Goal: Information Seeking & Learning: Check status

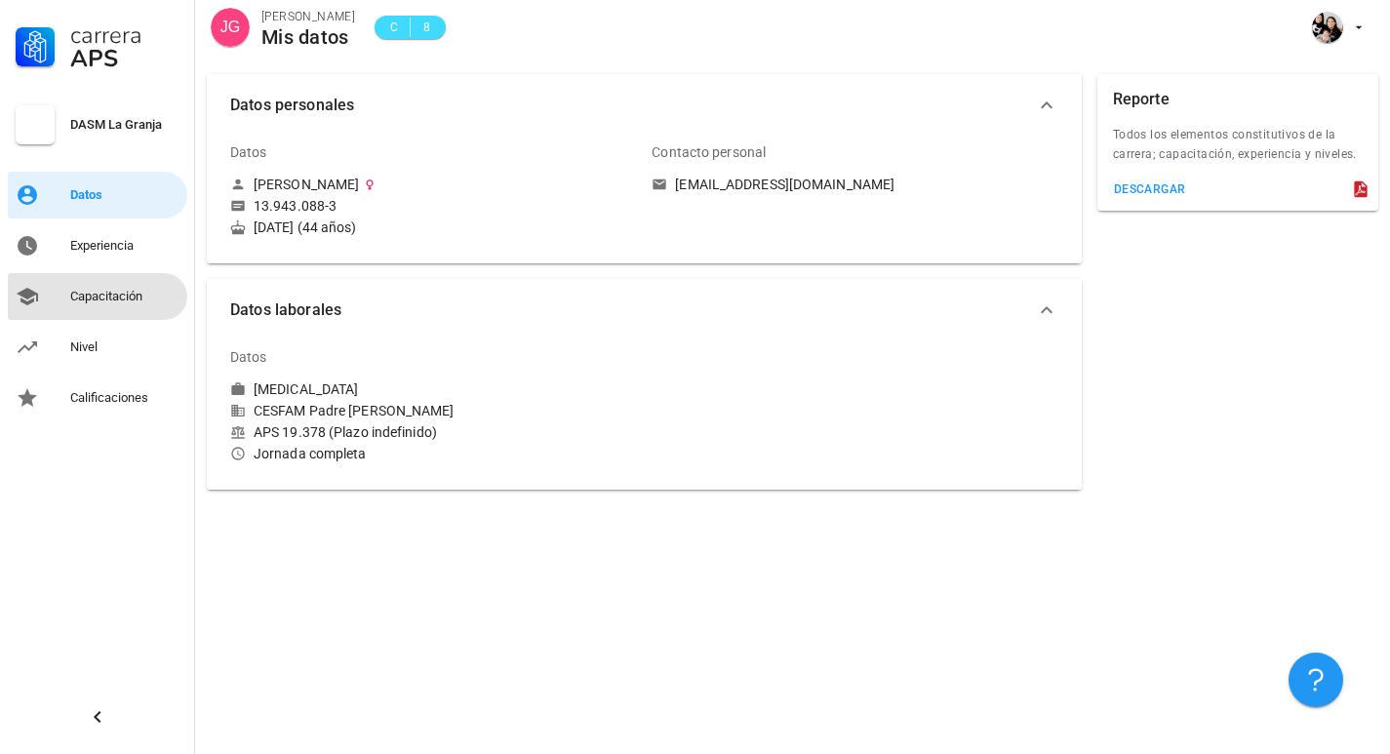
click at [130, 303] on div "Capacitación" at bounding box center [124, 297] width 109 height 16
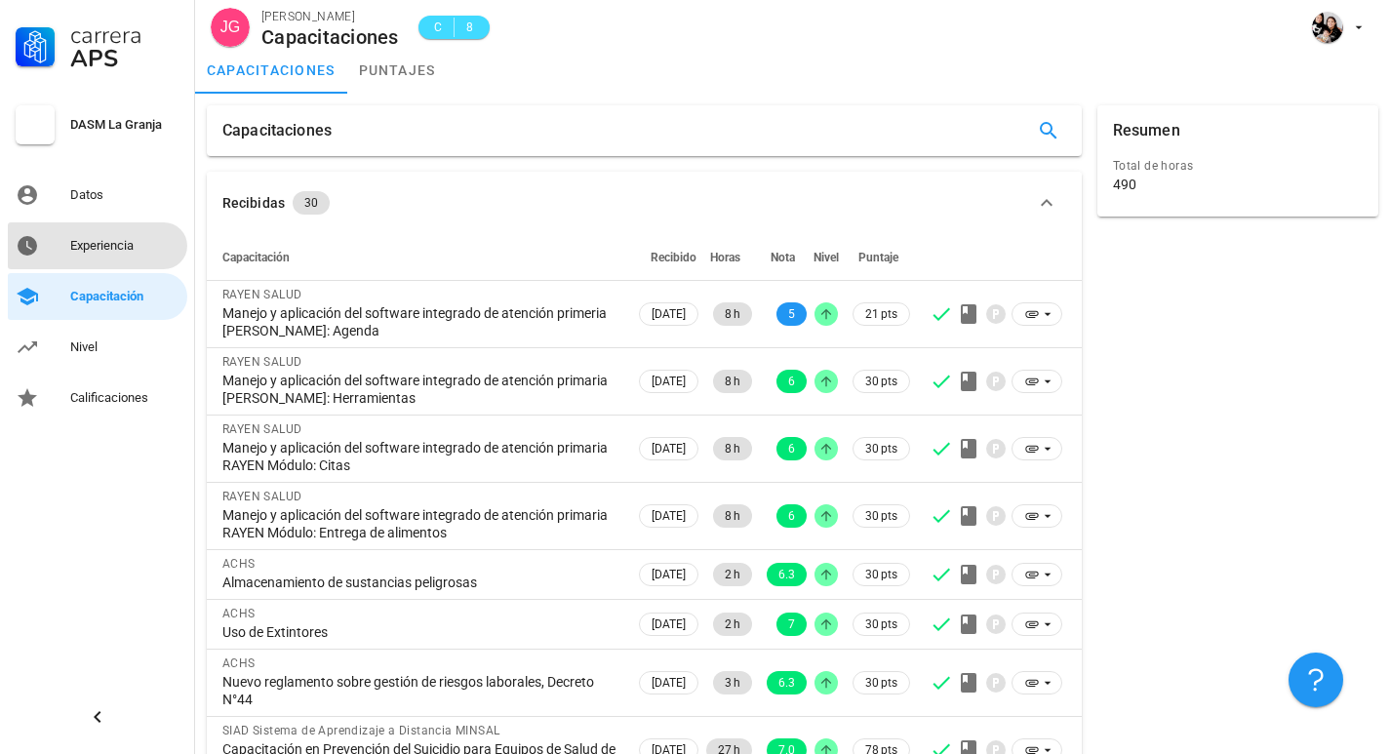
click at [96, 249] on div "Experiencia" at bounding box center [124, 246] width 109 height 16
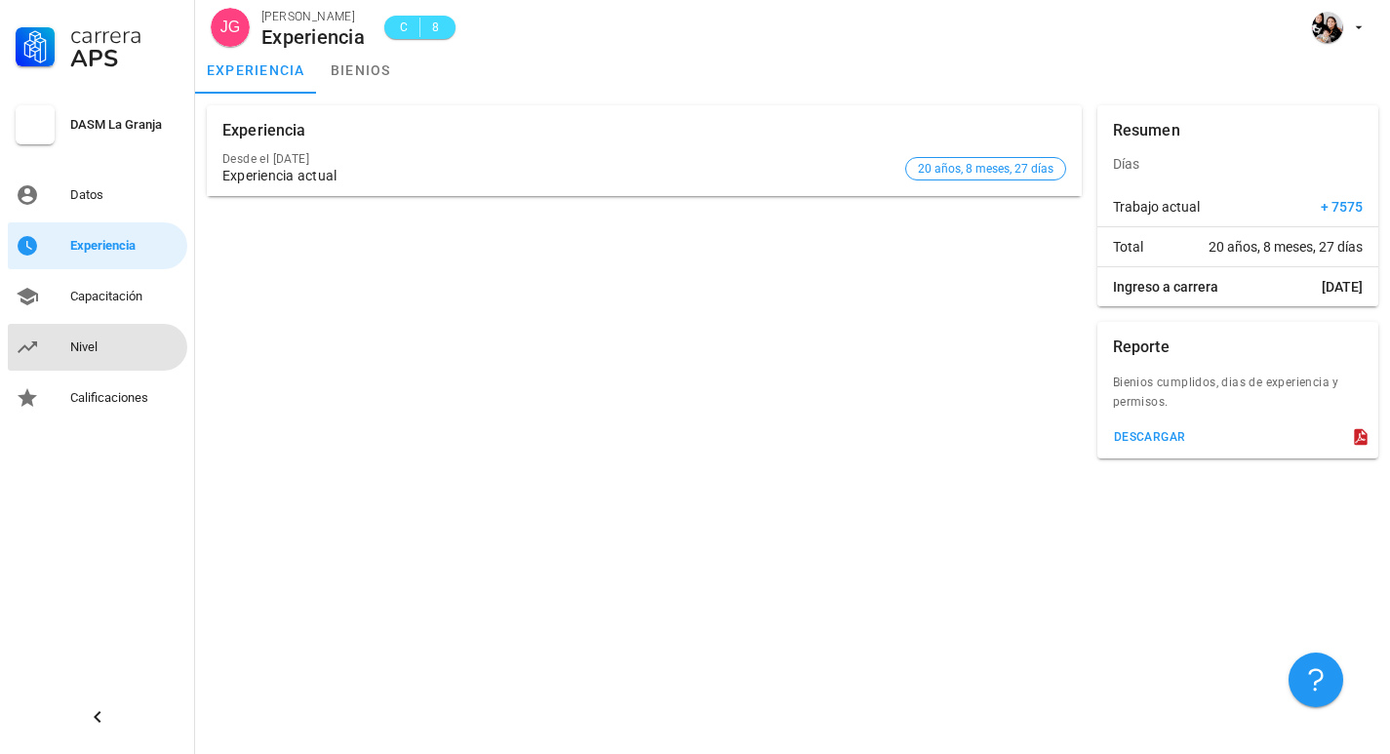
click at [76, 352] on div "Nivel" at bounding box center [124, 347] width 109 height 16
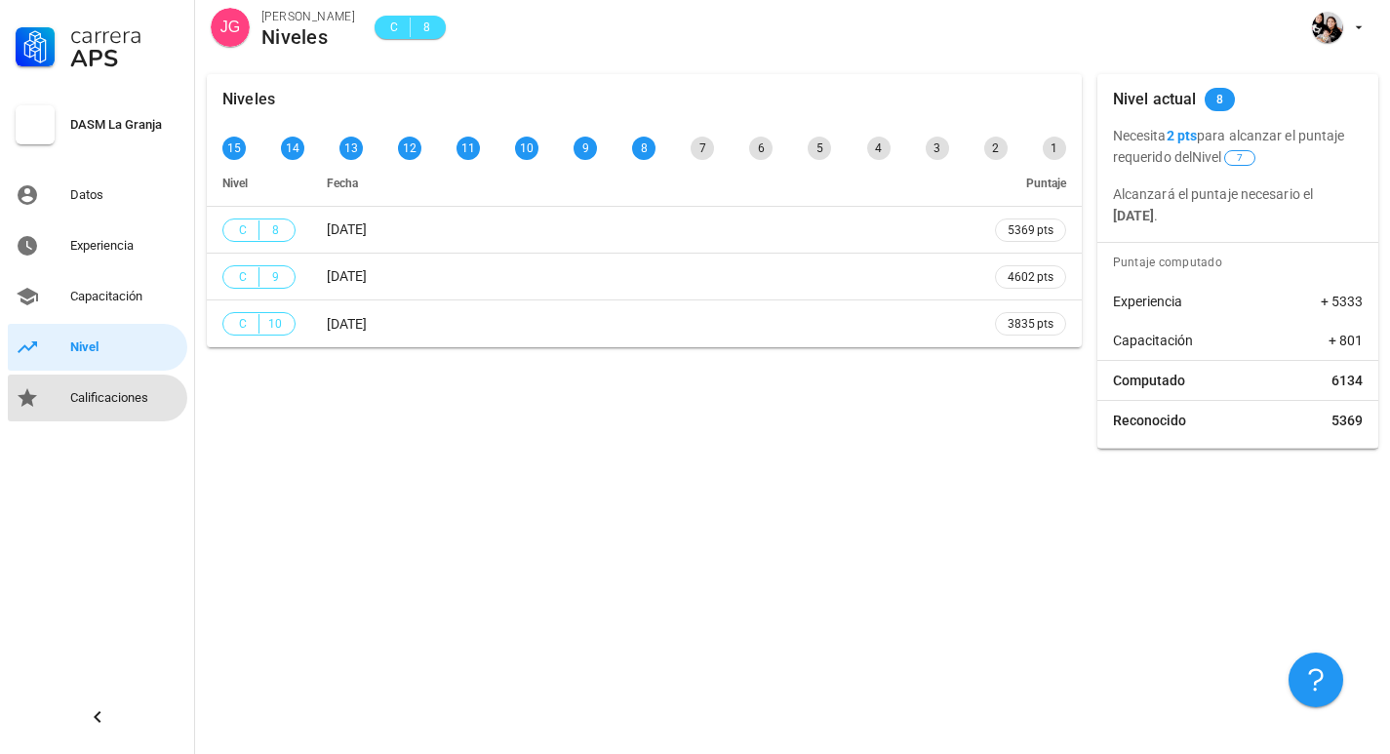
click at [100, 406] on div "Calificaciones" at bounding box center [124, 397] width 109 height 31
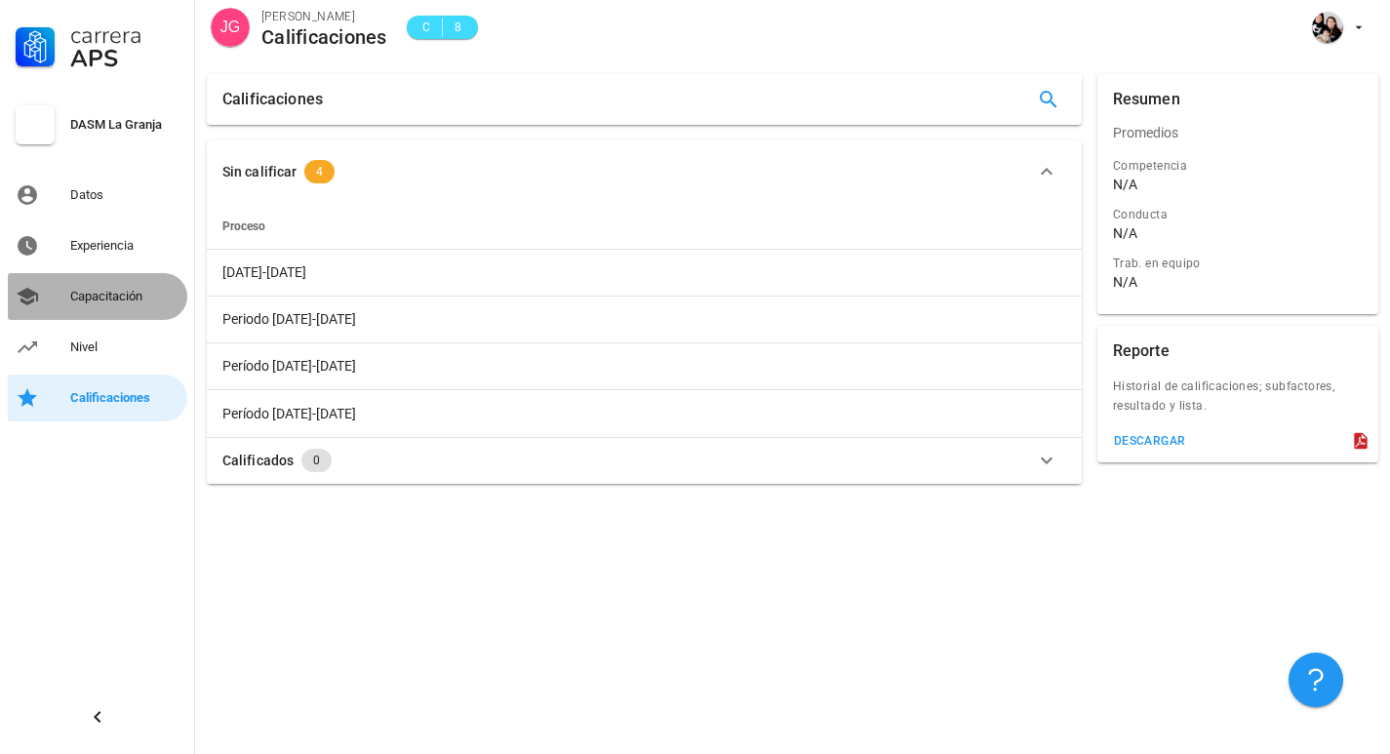
click at [95, 303] on div "Capacitación" at bounding box center [124, 297] width 109 height 16
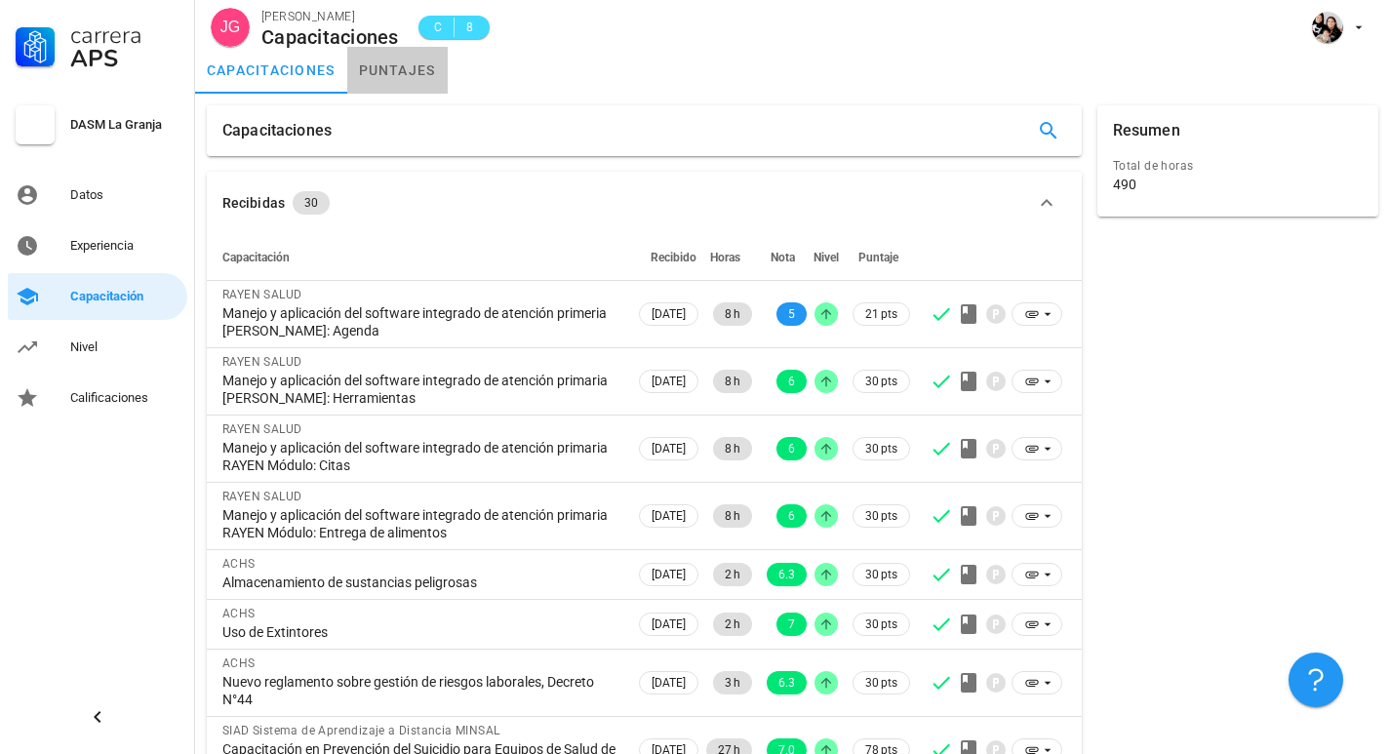
click at [401, 67] on link "puntajes" at bounding box center [397, 70] width 100 height 47
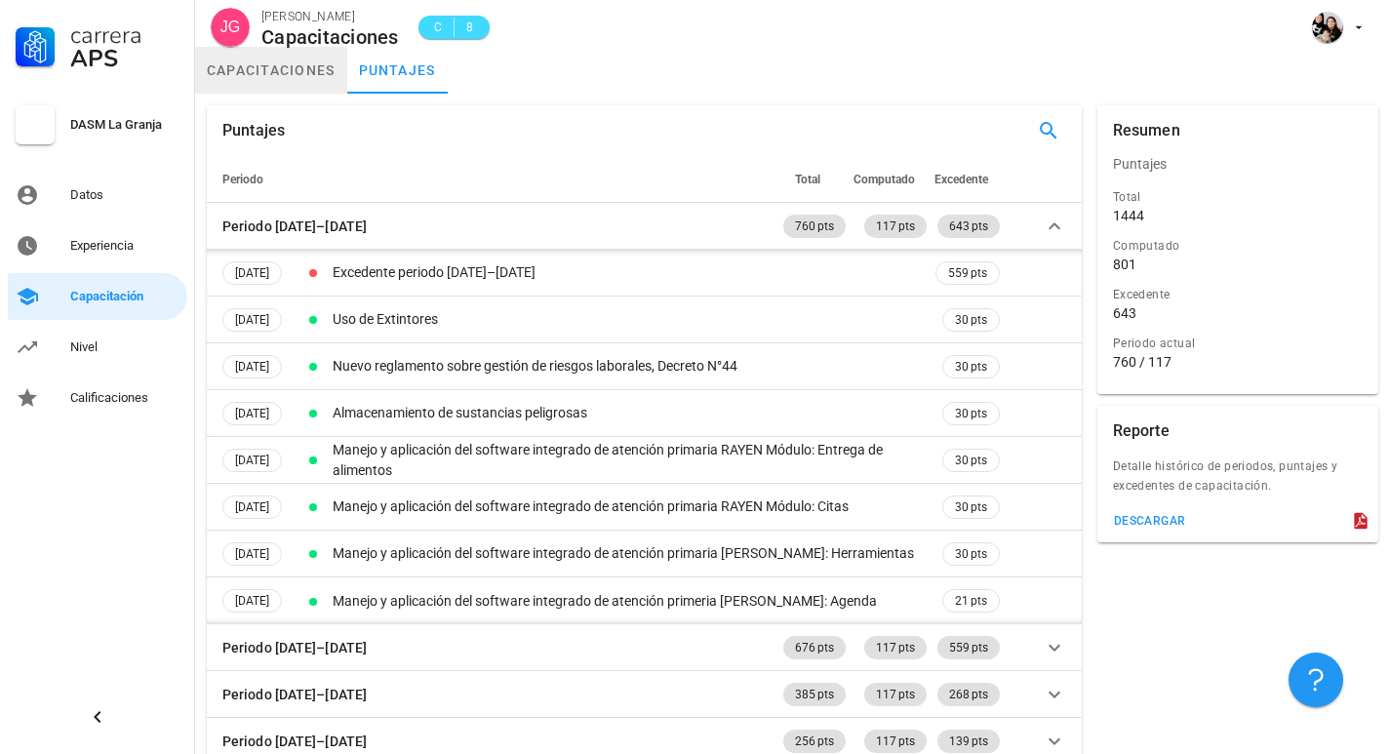
click at [259, 72] on link "capacitaciones" at bounding box center [271, 70] width 152 height 47
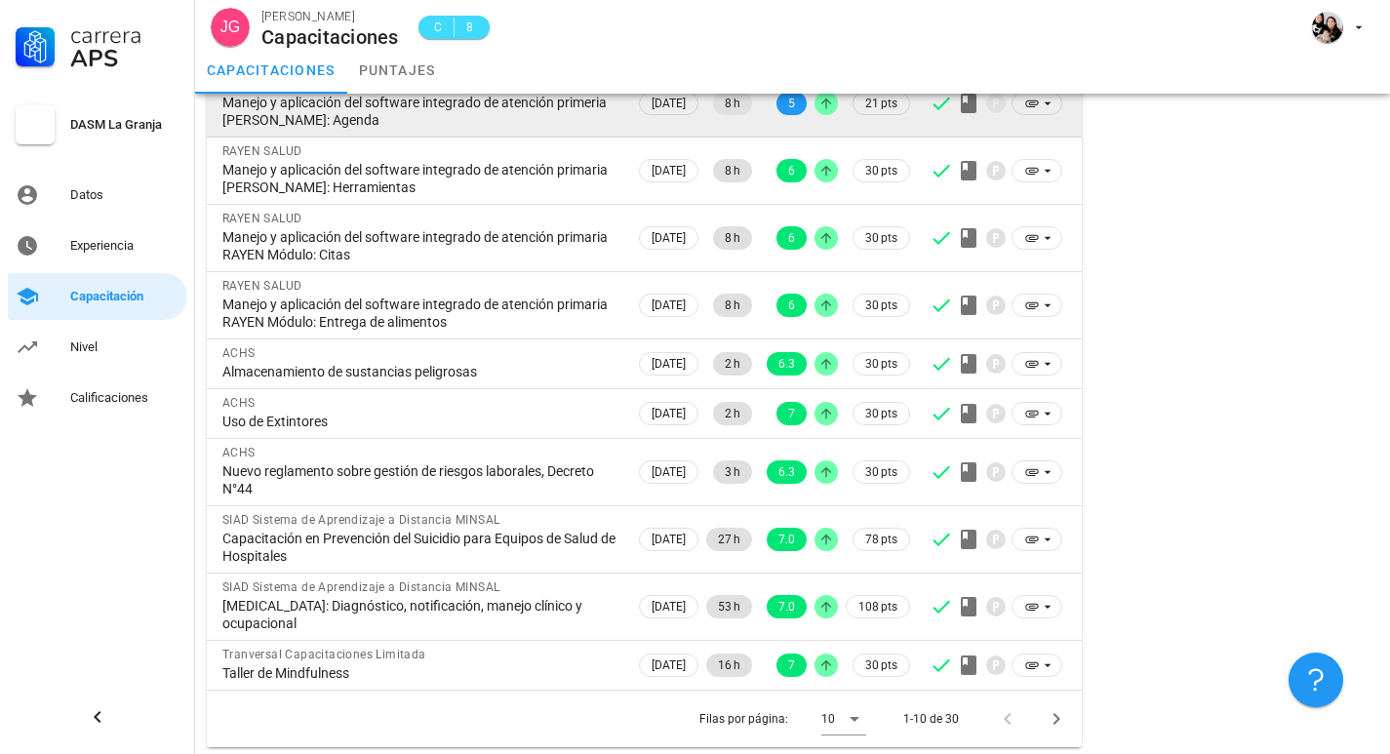
scroll to position [216, 0]
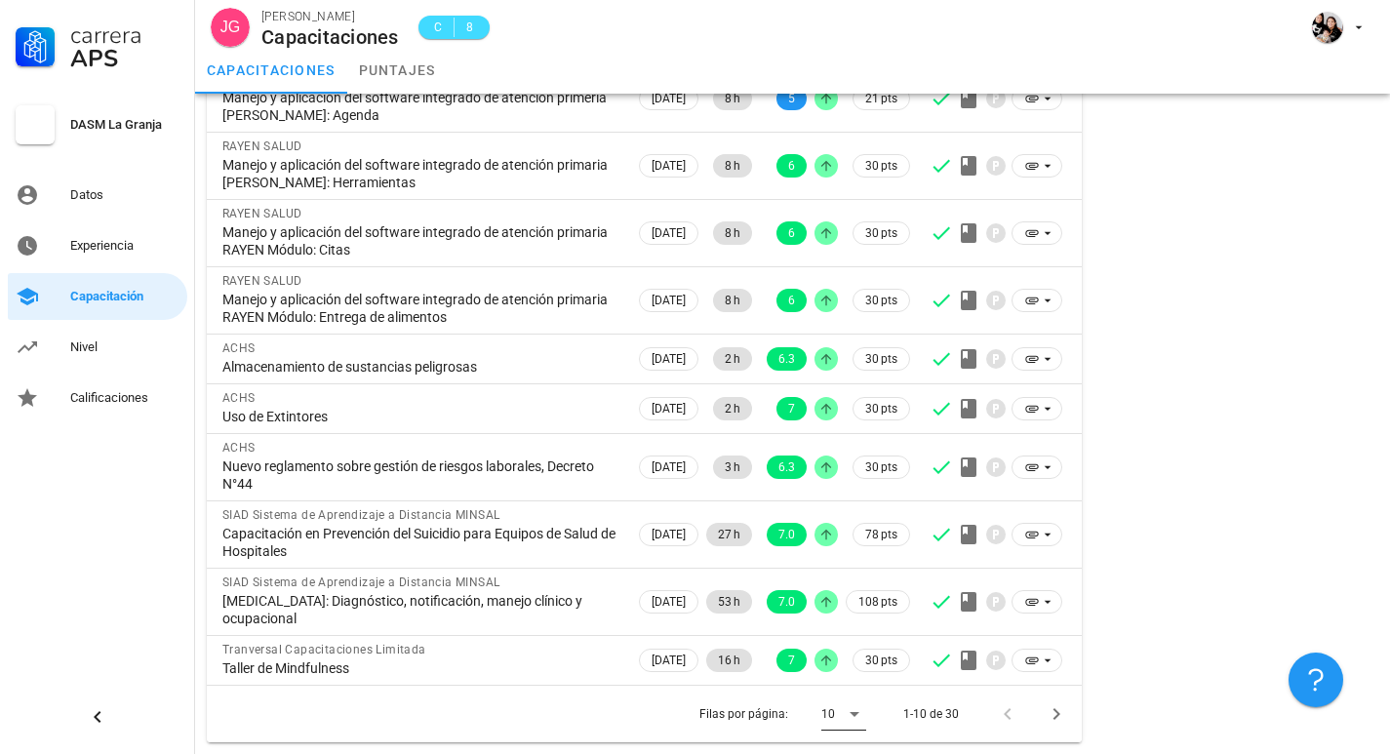
click at [854, 712] on icon at bounding box center [855, 714] width 10 height 5
click at [857, 670] on div "15" at bounding box center [859, 664] width 43 height 19
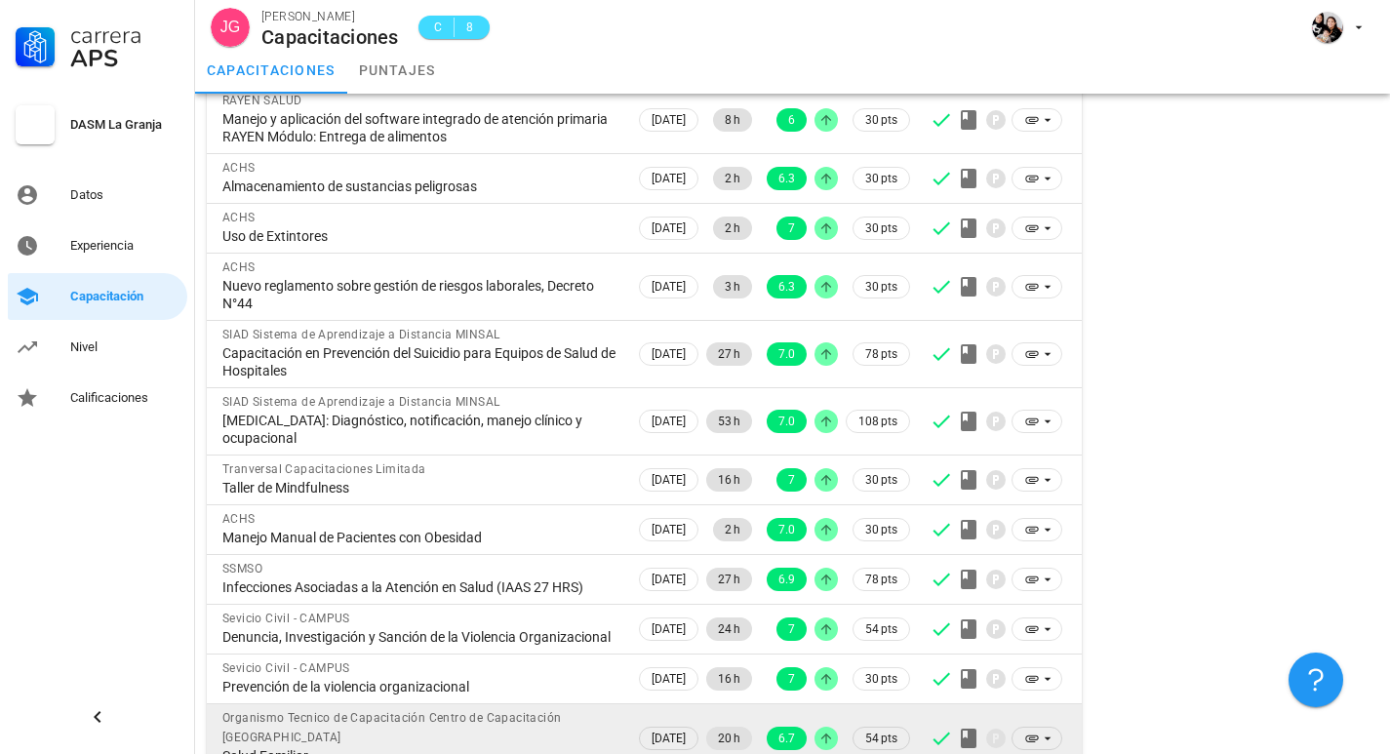
scroll to position [501, 0]
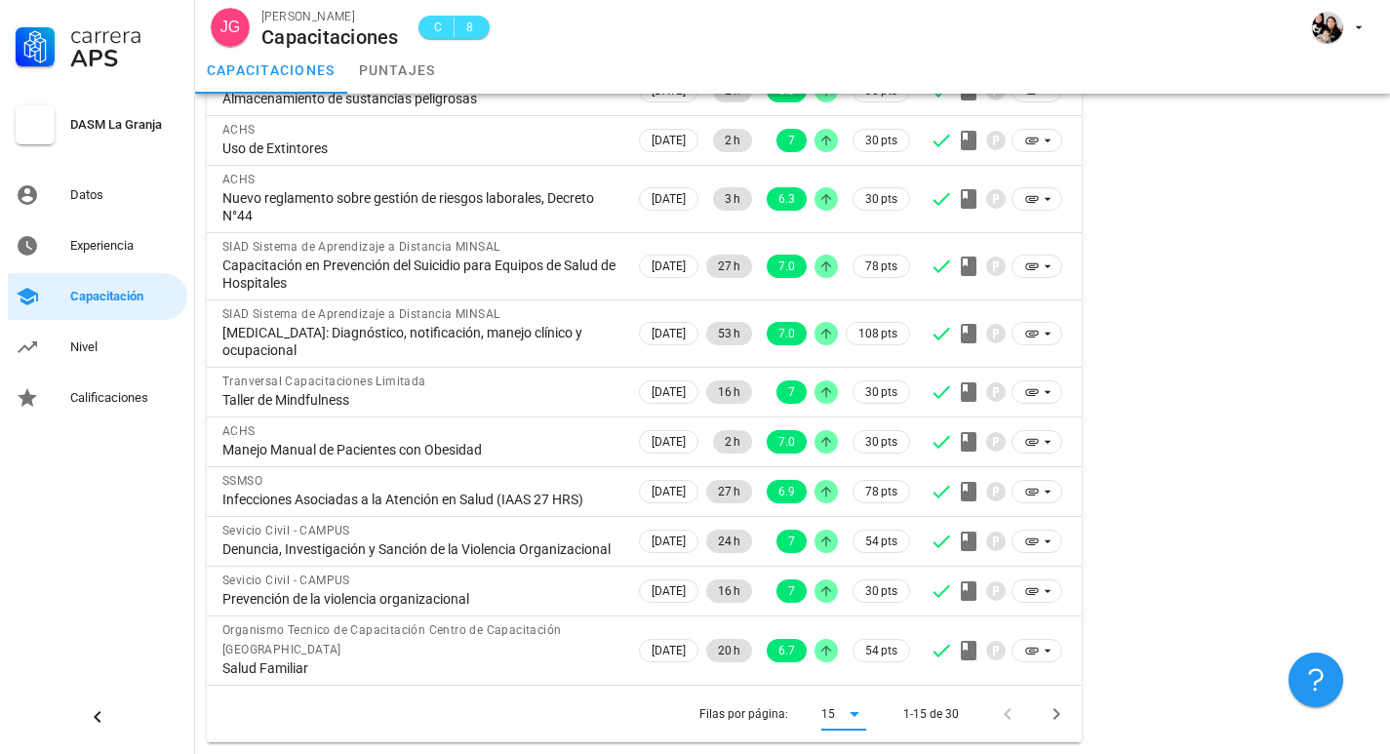
click at [857, 713] on icon at bounding box center [855, 714] width 10 height 5
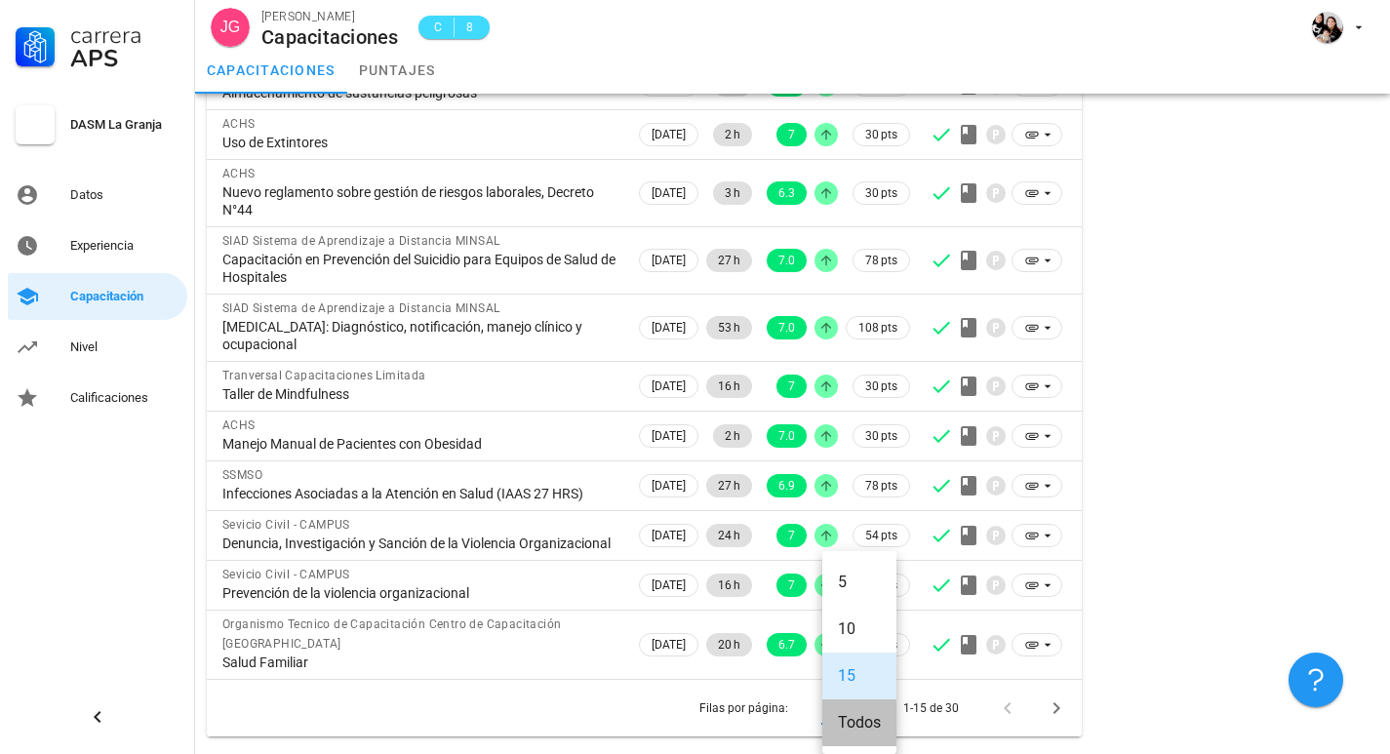
click at [861, 715] on div "Todos" at bounding box center [859, 722] width 43 height 19
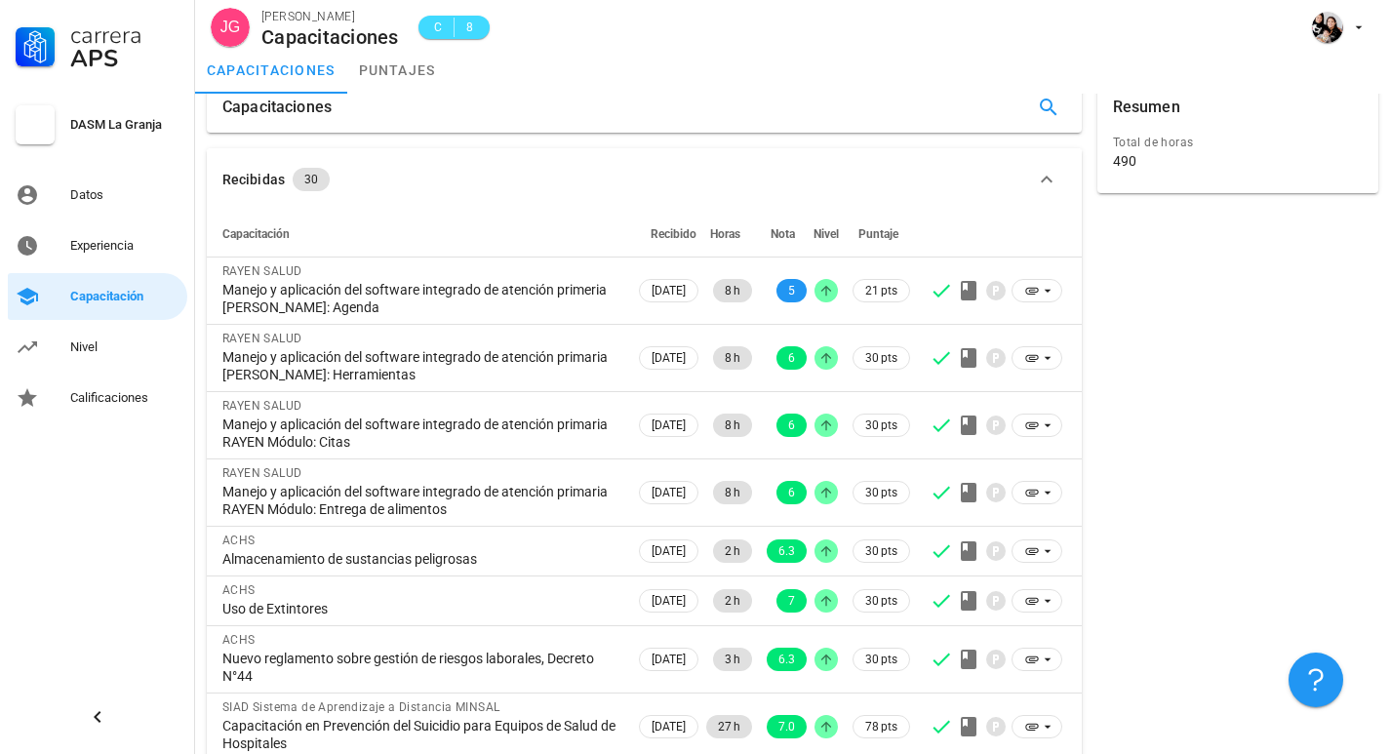
scroll to position [0, 0]
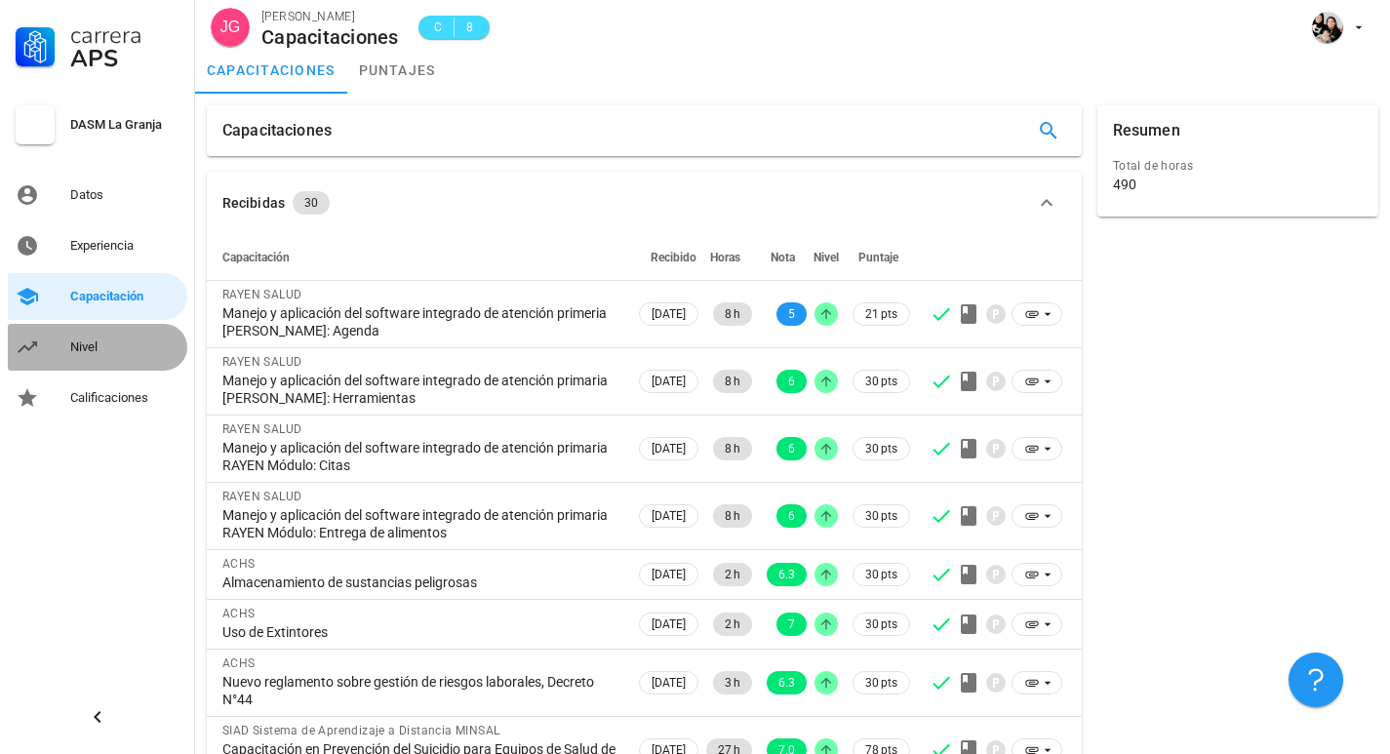
click at [61, 347] on link "Nivel" at bounding box center [97, 347] width 179 height 47
